Goal: Navigation & Orientation: Find specific page/section

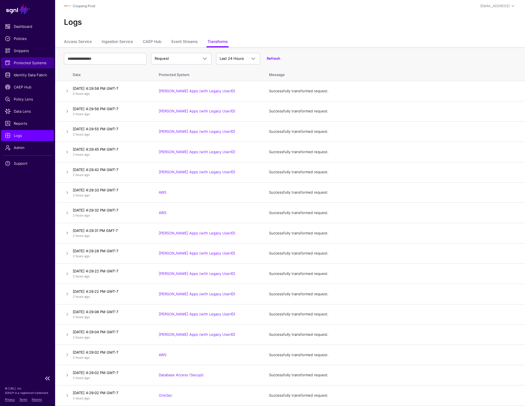
click at [34, 59] on link "Protected Systems" at bounding box center [27, 62] width 53 height 11
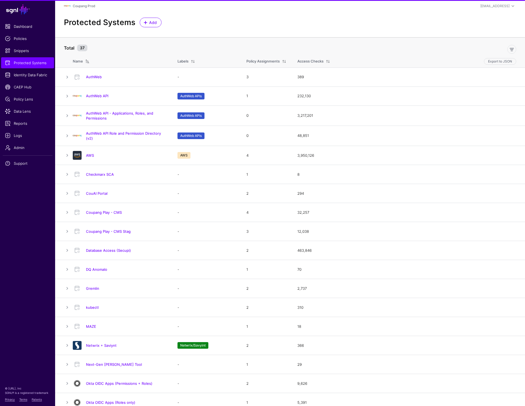
click at [99, 97] on link "AuthWeb API" at bounding box center [97, 96] width 22 height 4
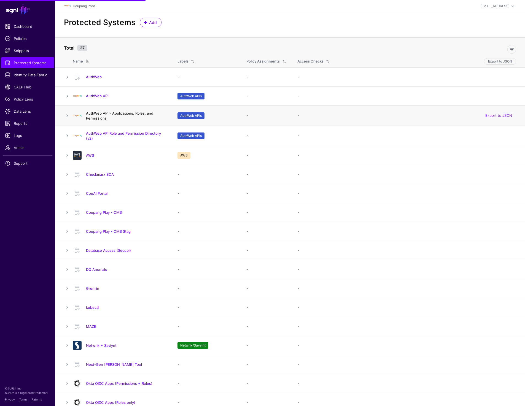
click at [110, 115] on link "AuthWeb API - Applications, Roles, and Permissions" at bounding box center [119, 115] width 67 height 9
click at [113, 134] on link "AuthWeb API Role and Permission Directory (v2)" at bounding box center [123, 135] width 75 height 9
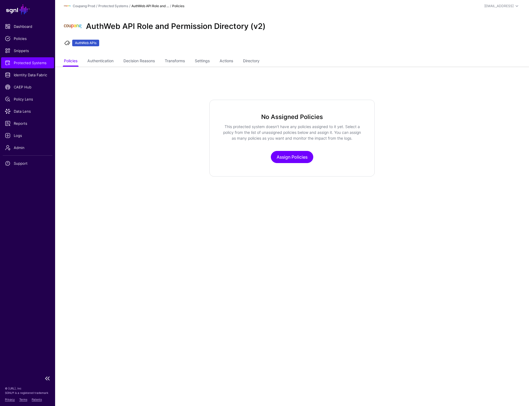
click at [19, 68] on ul "Dashboard Policies Snippets Protected Systems Identity Data Fabric CAEP Hub Pol…" at bounding box center [27, 196] width 55 height 351
click at [23, 62] on span "Protected Systems" at bounding box center [27, 63] width 45 height 6
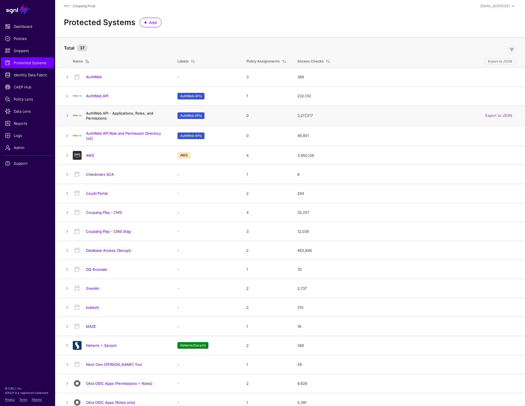
click at [101, 114] on link "AuthWeb API - Applications, Roles, and Permissions" at bounding box center [119, 115] width 67 height 9
click at [114, 131] on link "AuthWeb API Role and Permission Directory (v2)" at bounding box center [123, 135] width 75 height 9
